Goal: Information Seeking & Learning: Learn about a topic

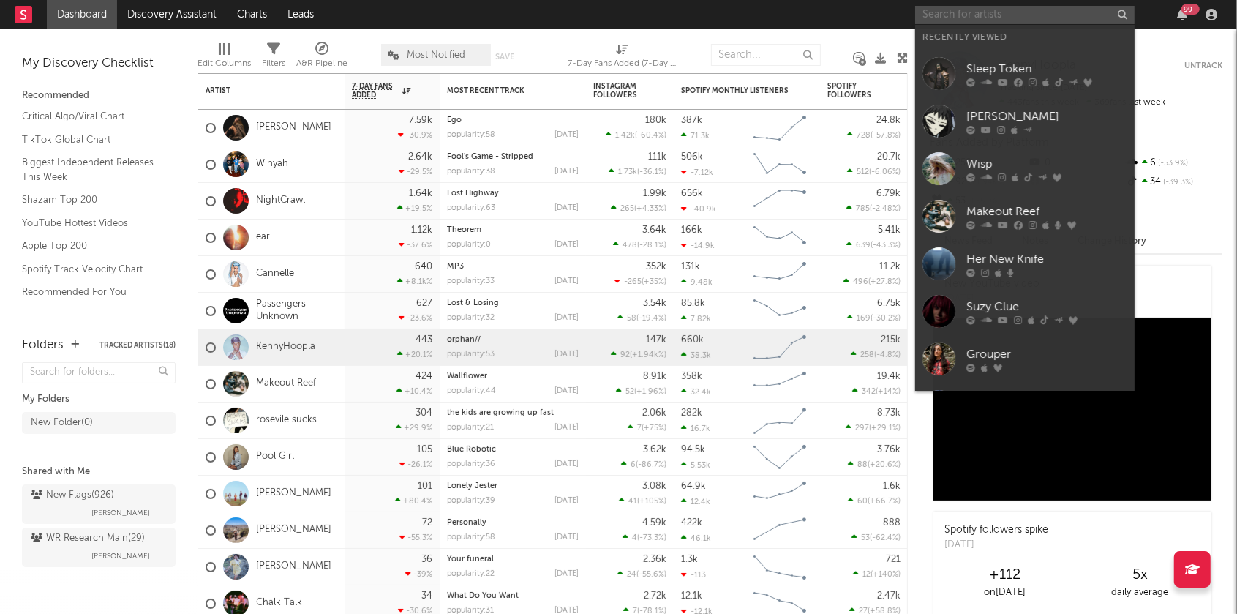
click at [951, 14] on input "text" at bounding box center [1024, 15] width 219 height 18
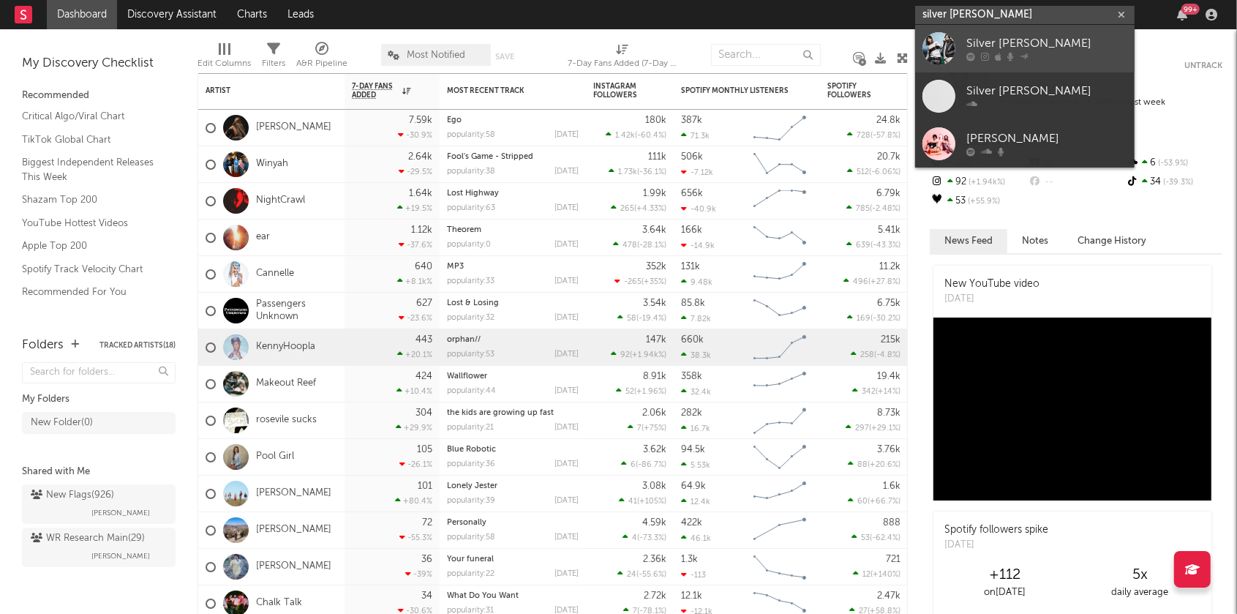
type input "silver [PERSON_NAME]"
click at [970, 50] on div "Silver [PERSON_NAME]" at bounding box center [1046, 44] width 161 height 18
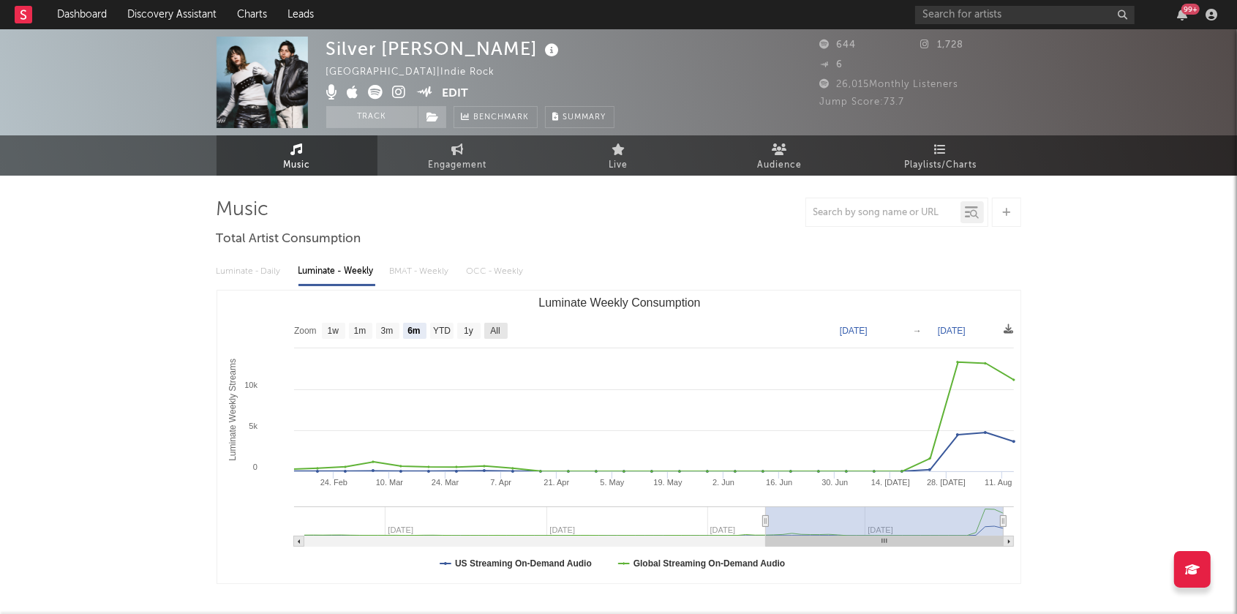
click at [499, 326] on text "All" at bounding box center [495, 331] width 10 height 10
select select "All"
type input "[DATE]"
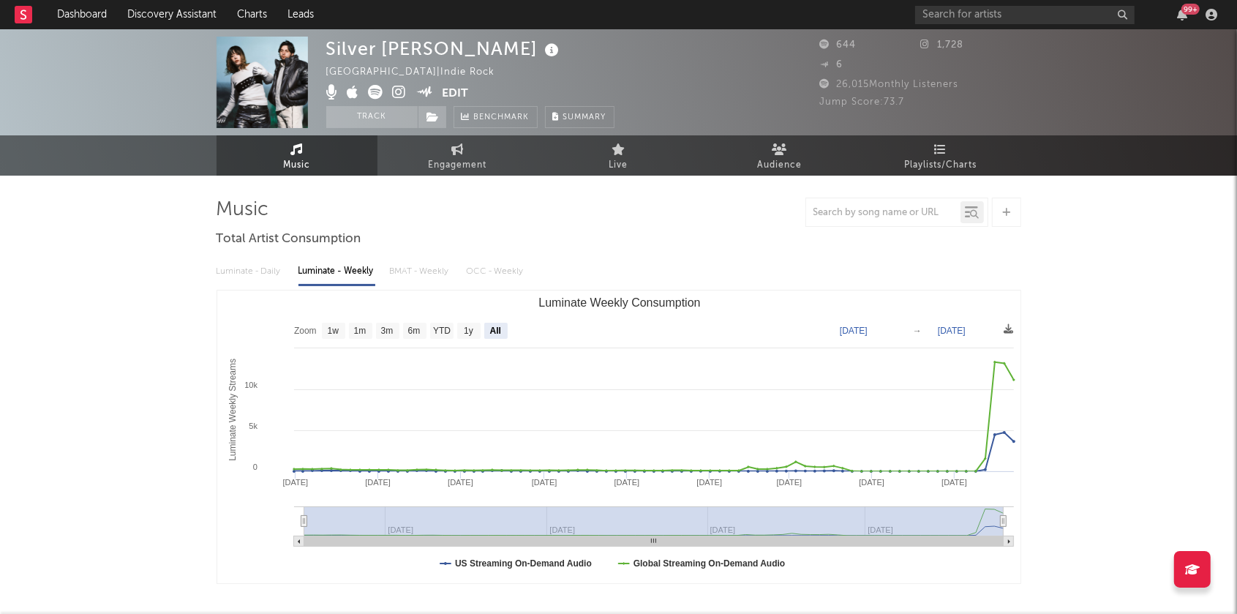
click at [400, 91] on icon at bounding box center [400, 92] width 14 height 15
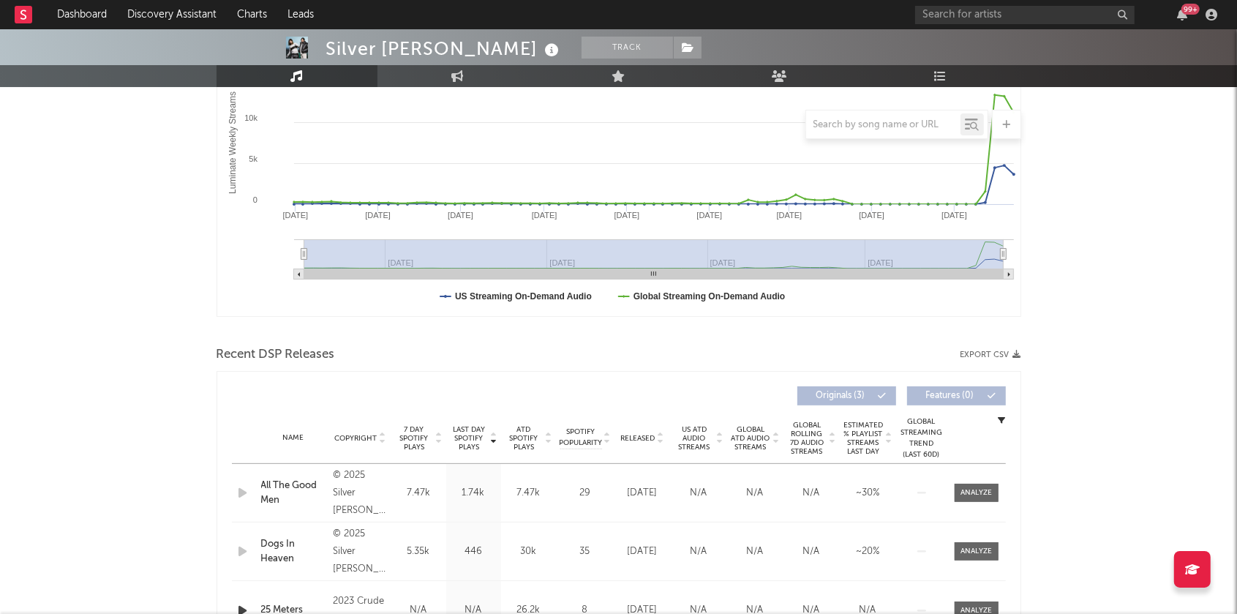
scroll to position [289, 0]
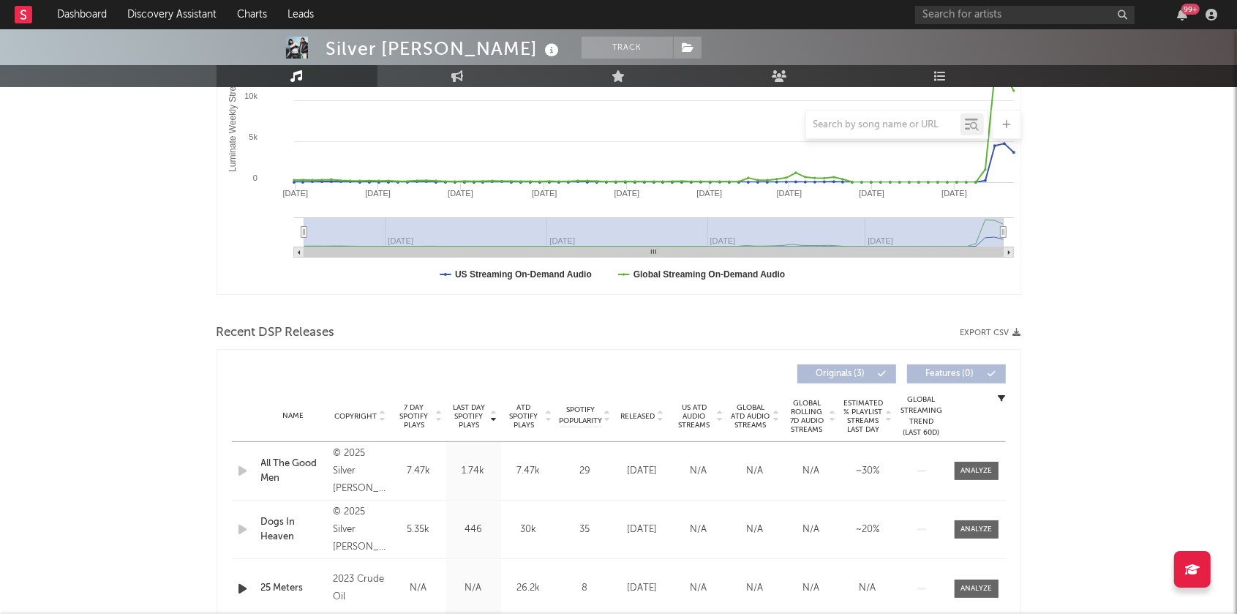
click at [380, 412] on icon at bounding box center [381, 413] width 7 height 6
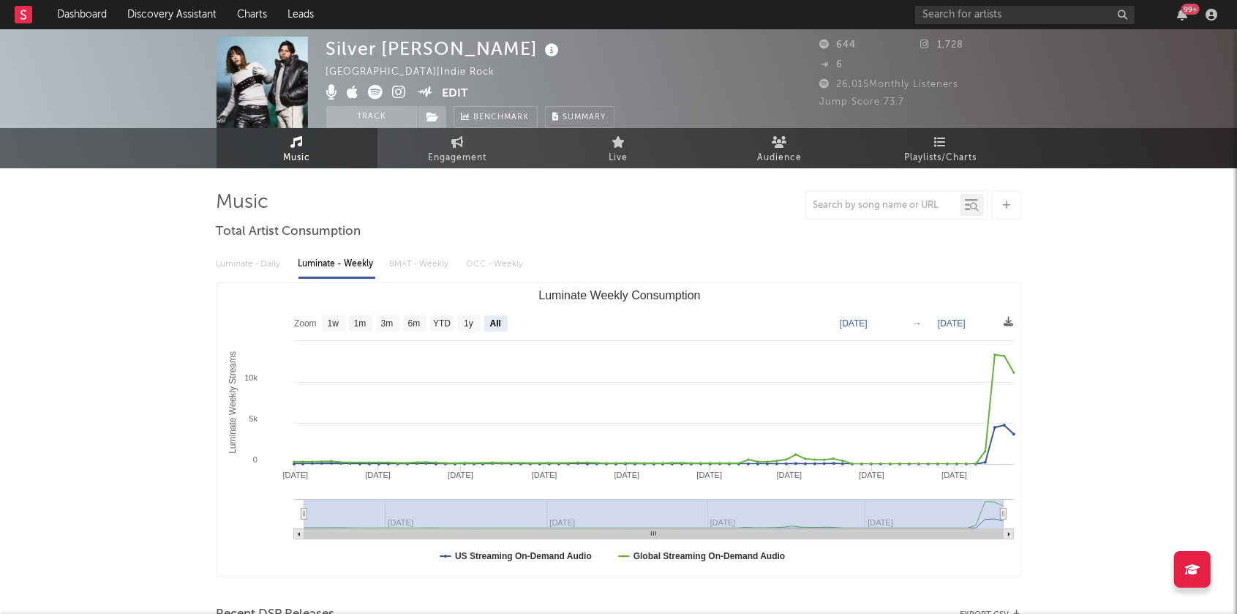
scroll to position [0, 0]
